Goal: Task Accomplishment & Management: Use online tool/utility

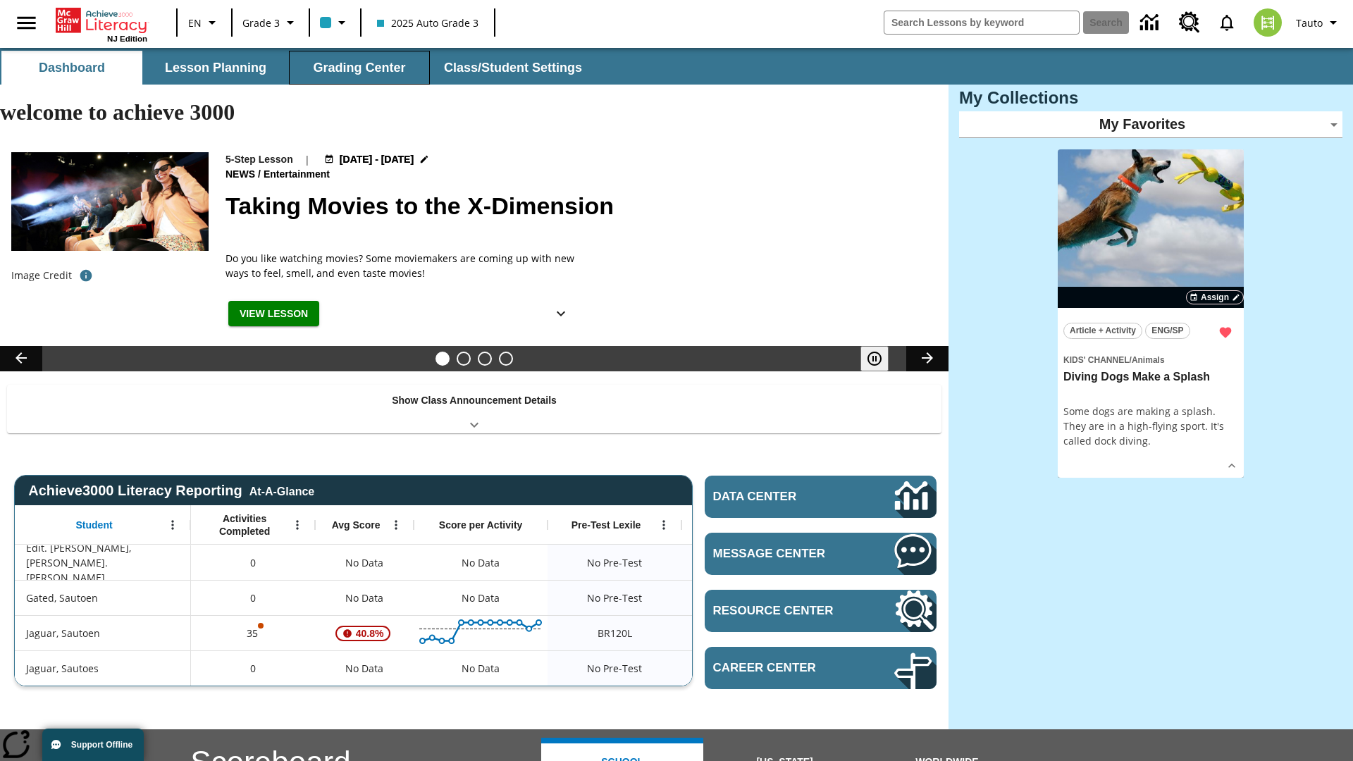
click at [359, 68] on button "Grading Center" at bounding box center [359, 68] width 141 height 34
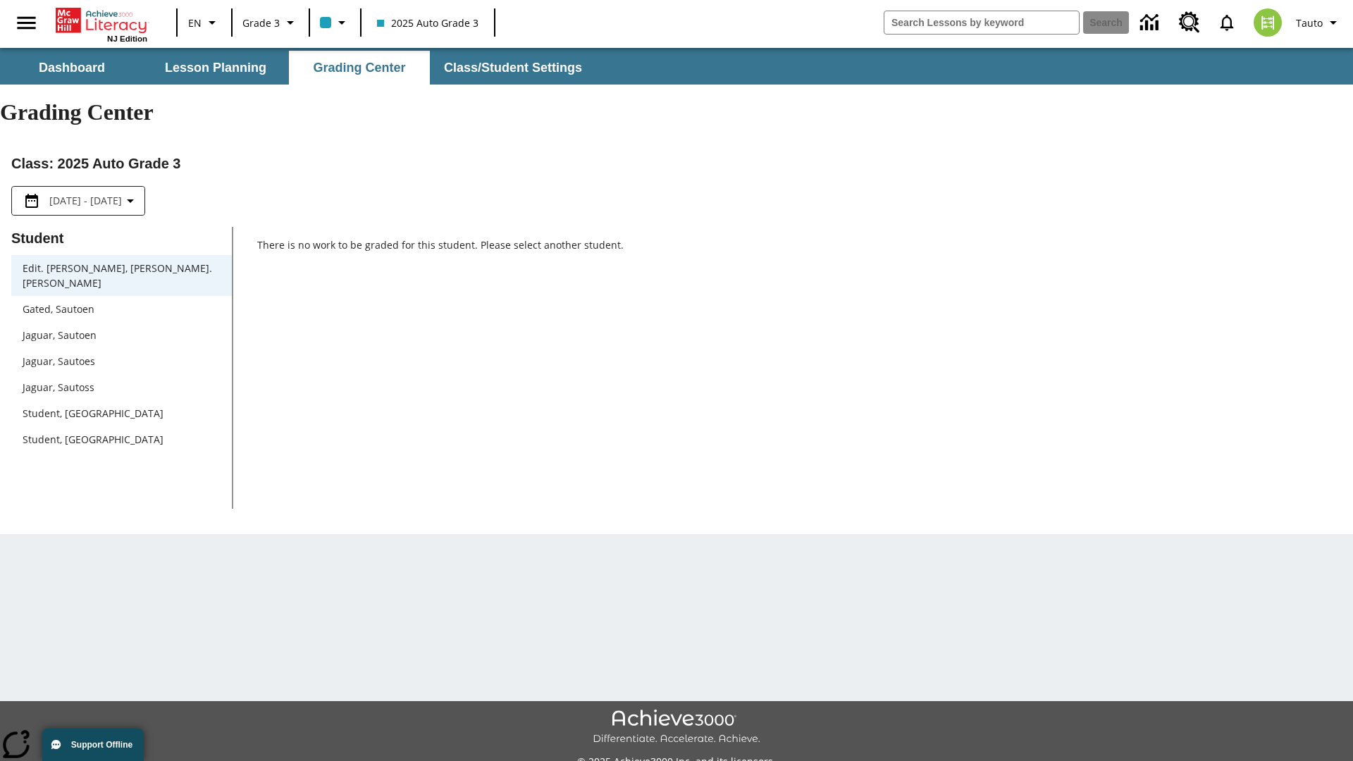
click at [121, 328] on span "Jaguar, Sautoen" at bounding box center [122, 335] width 198 height 15
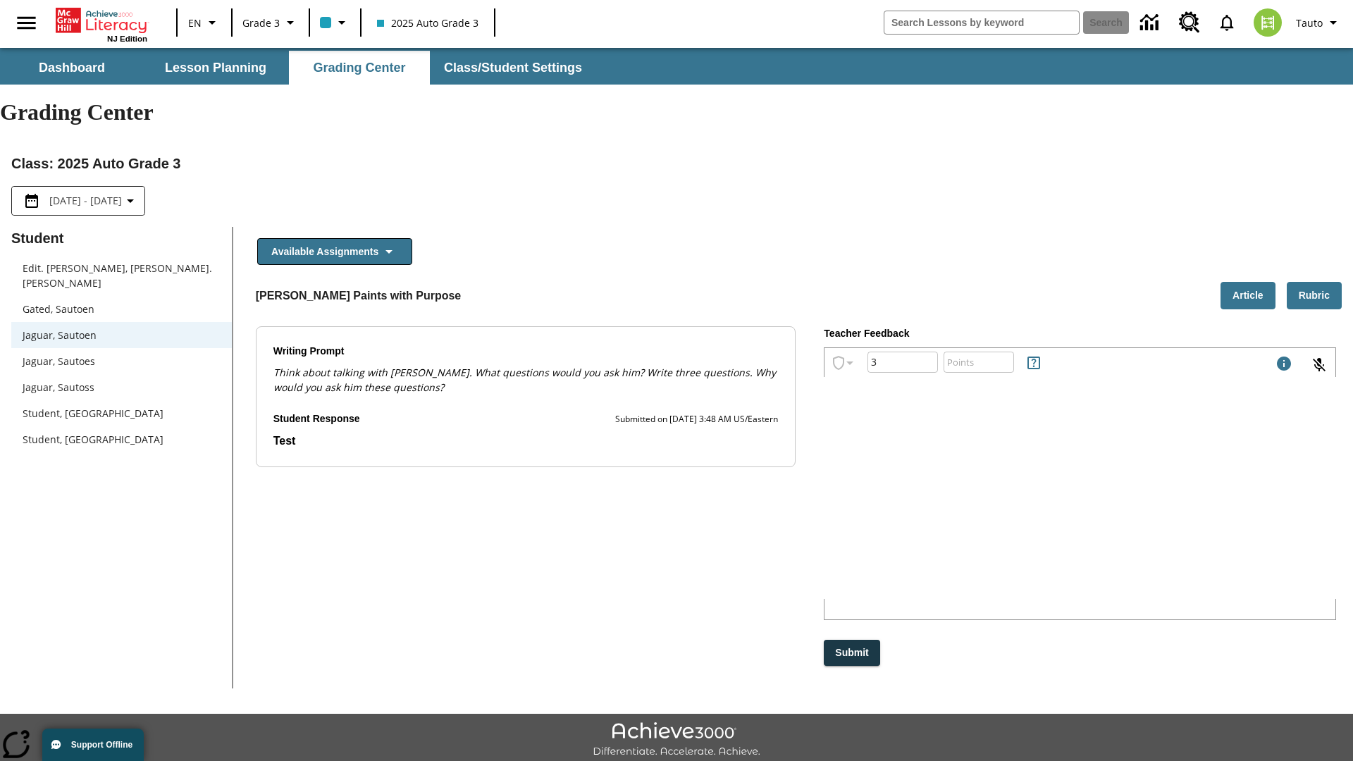
type input "3"
type input "10"
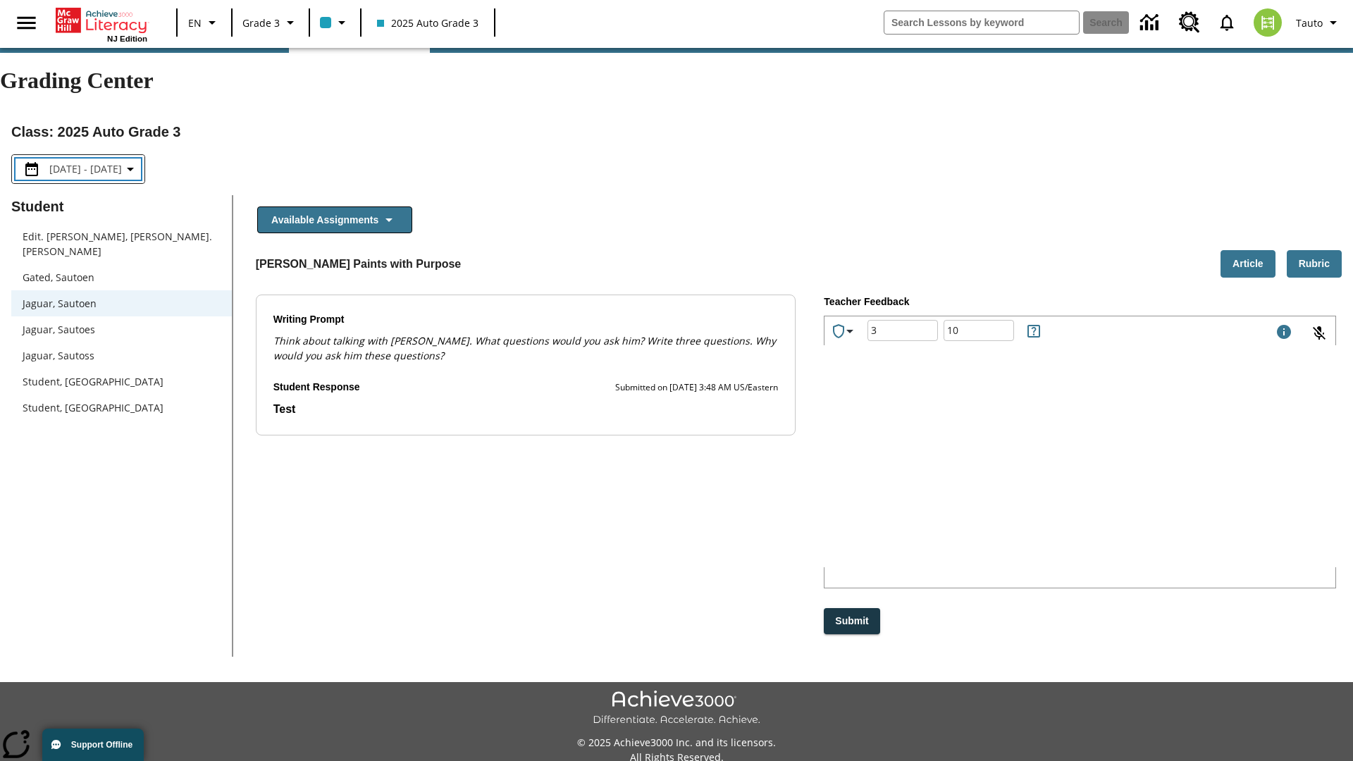
click at [1025, 477] on p "Type your response here." at bounding box center [930, 477] width 189 height 16
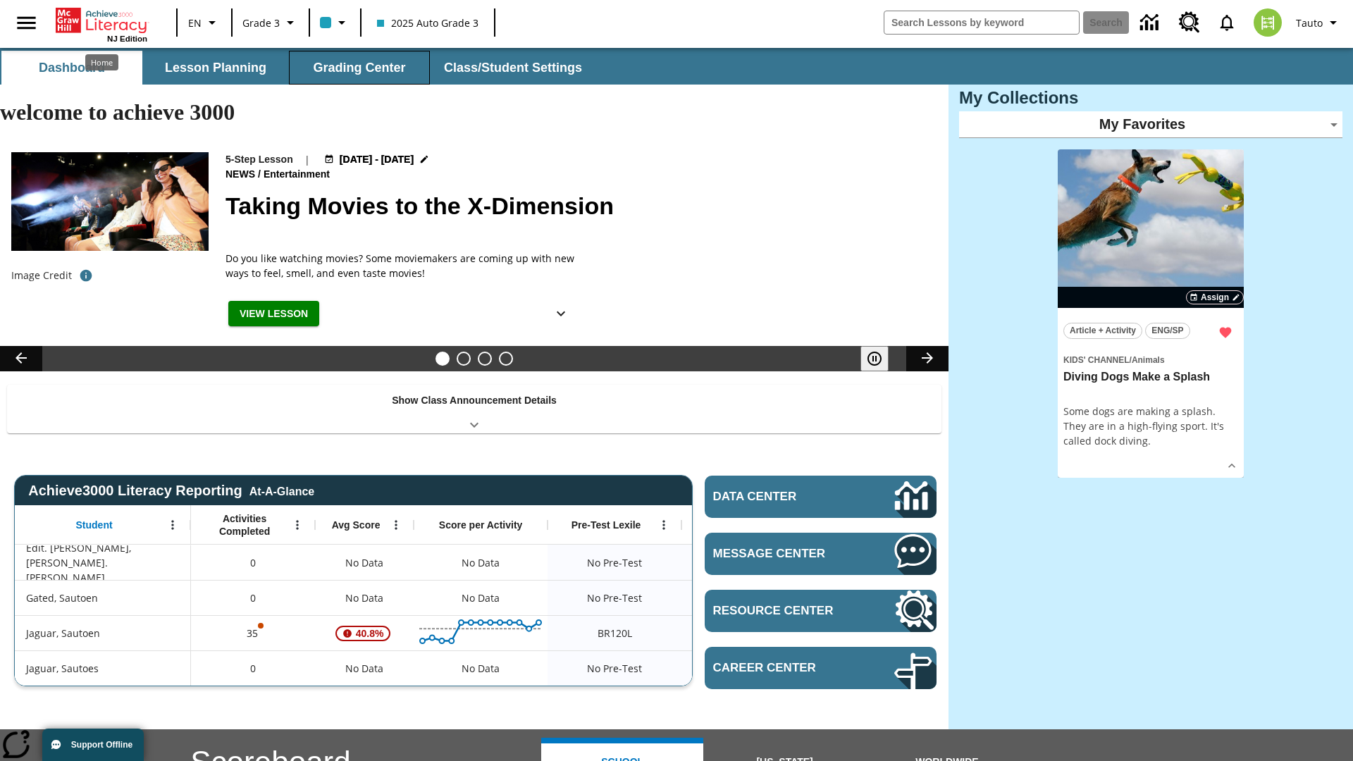
click at [359, 68] on button "Grading Center" at bounding box center [359, 68] width 141 height 34
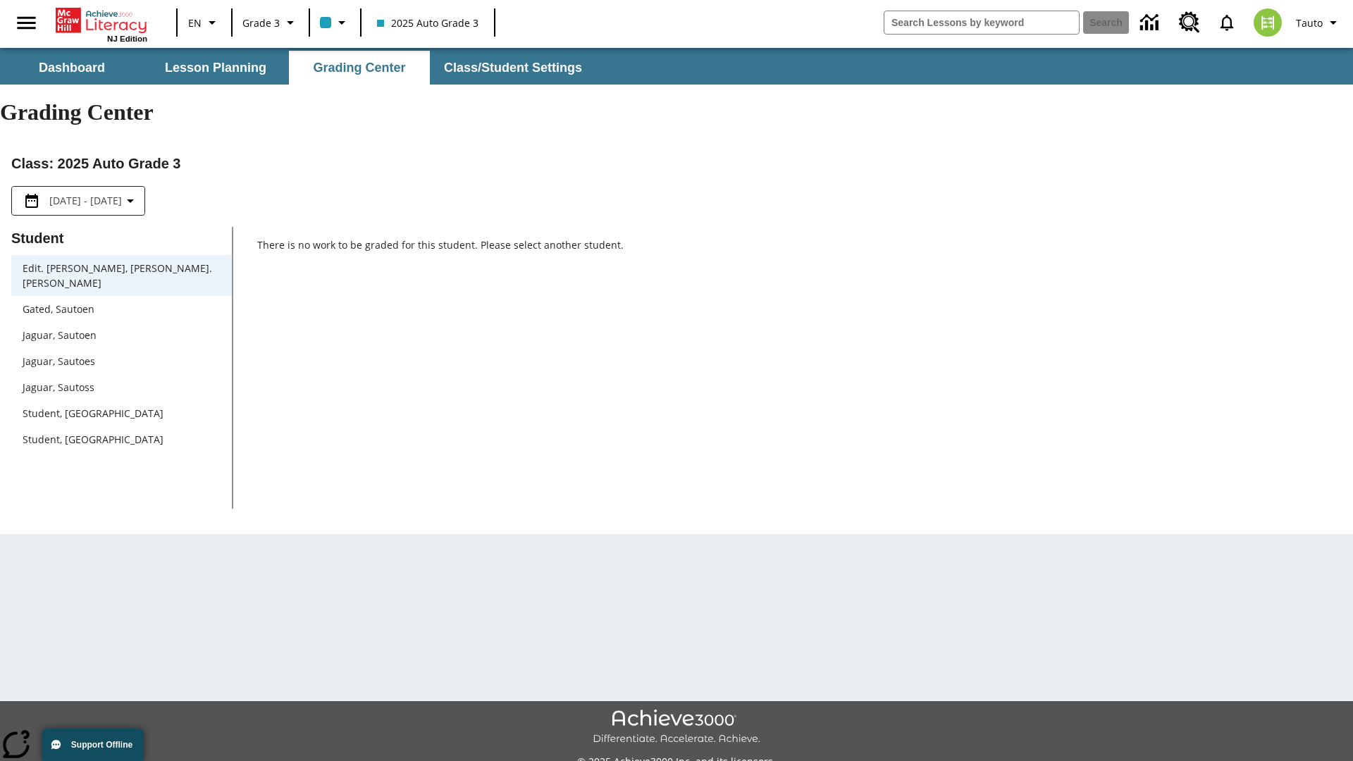
click at [121, 328] on span "Jaguar, Sautoen" at bounding box center [122, 335] width 198 height 15
